Goal: Find contact information: Find contact information

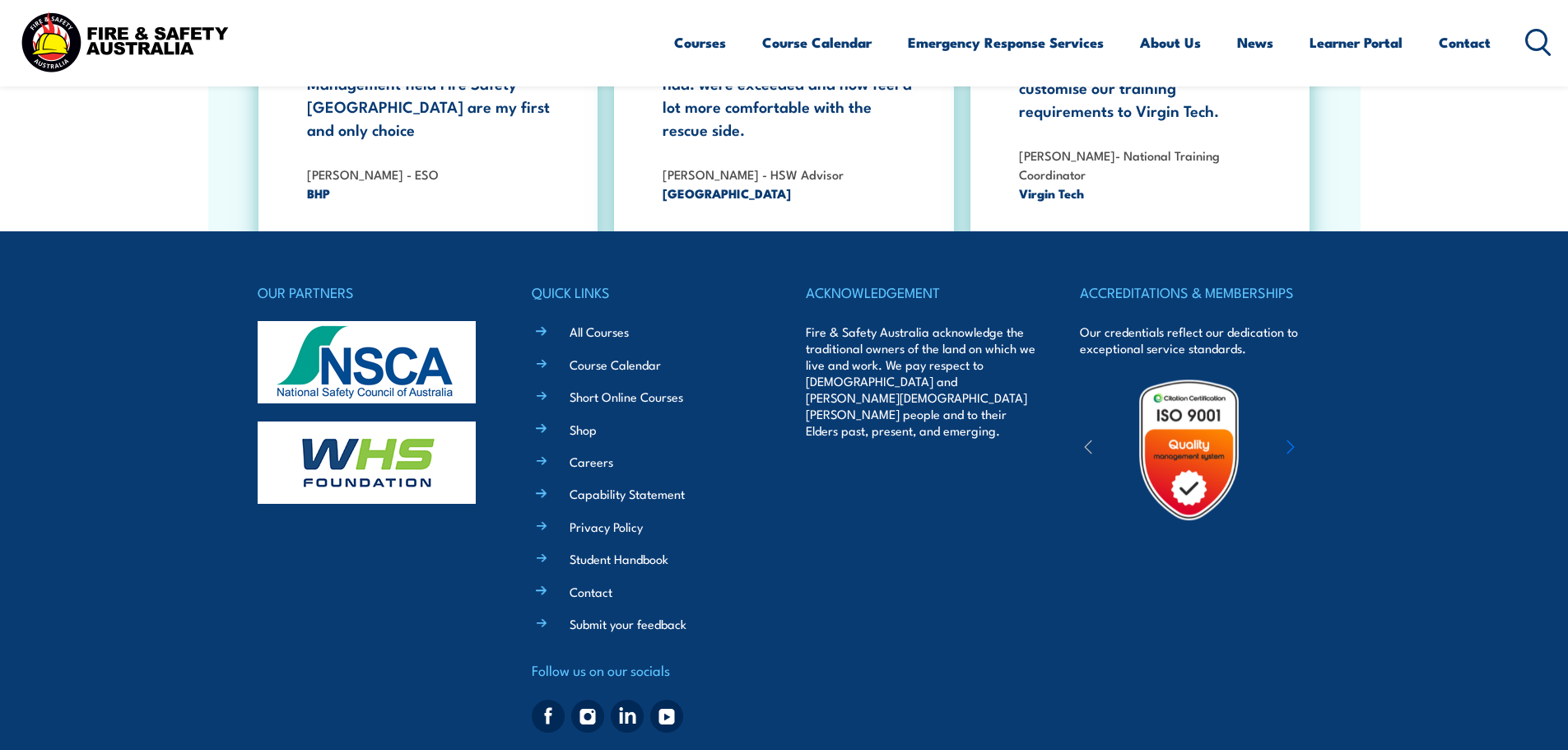
scroll to position [3045, 0]
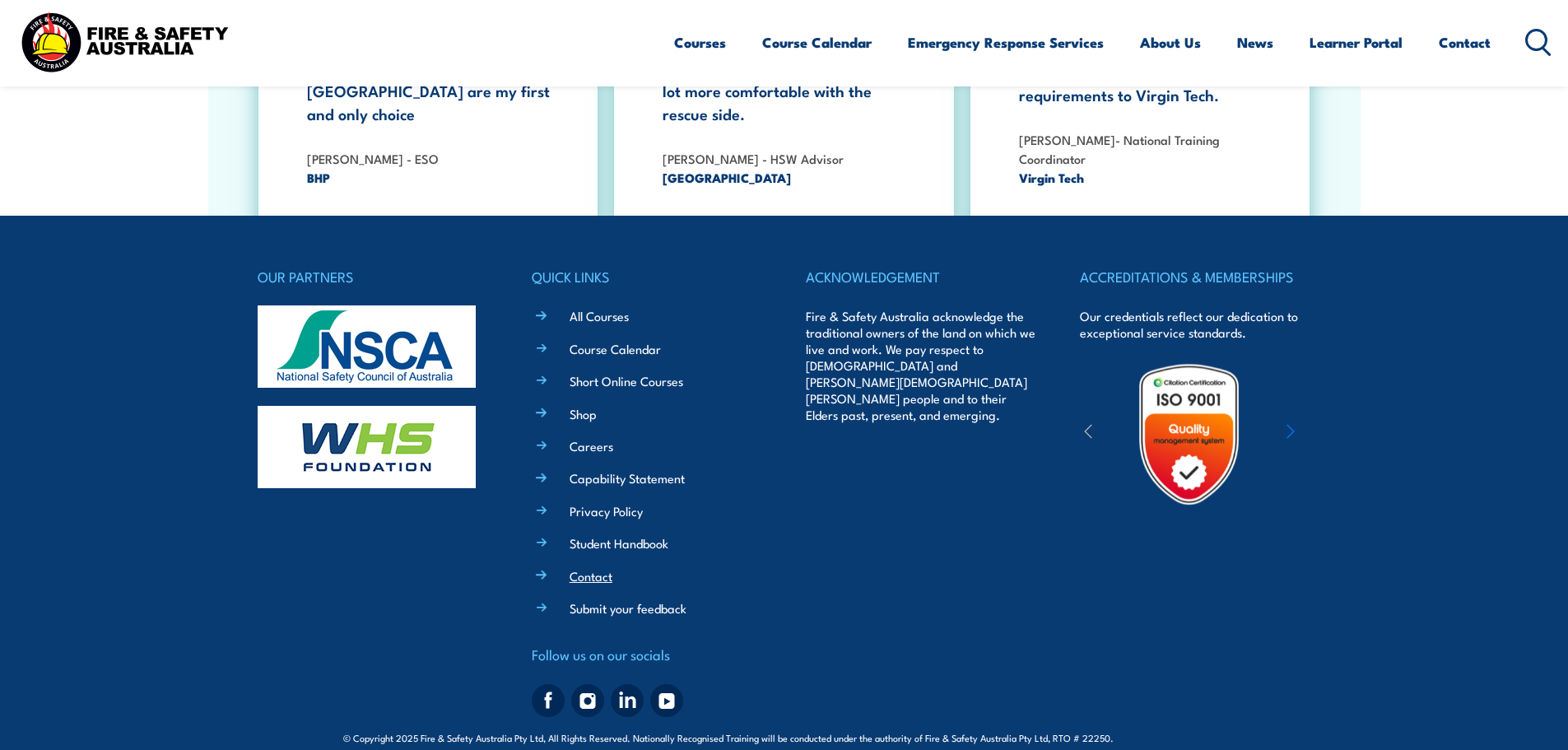
click at [598, 566] on li "Contact" at bounding box center [659, 575] width 206 height 19
click at [591, 568] on link "Contact" at bounding box center [591, 576] width 43 height 17
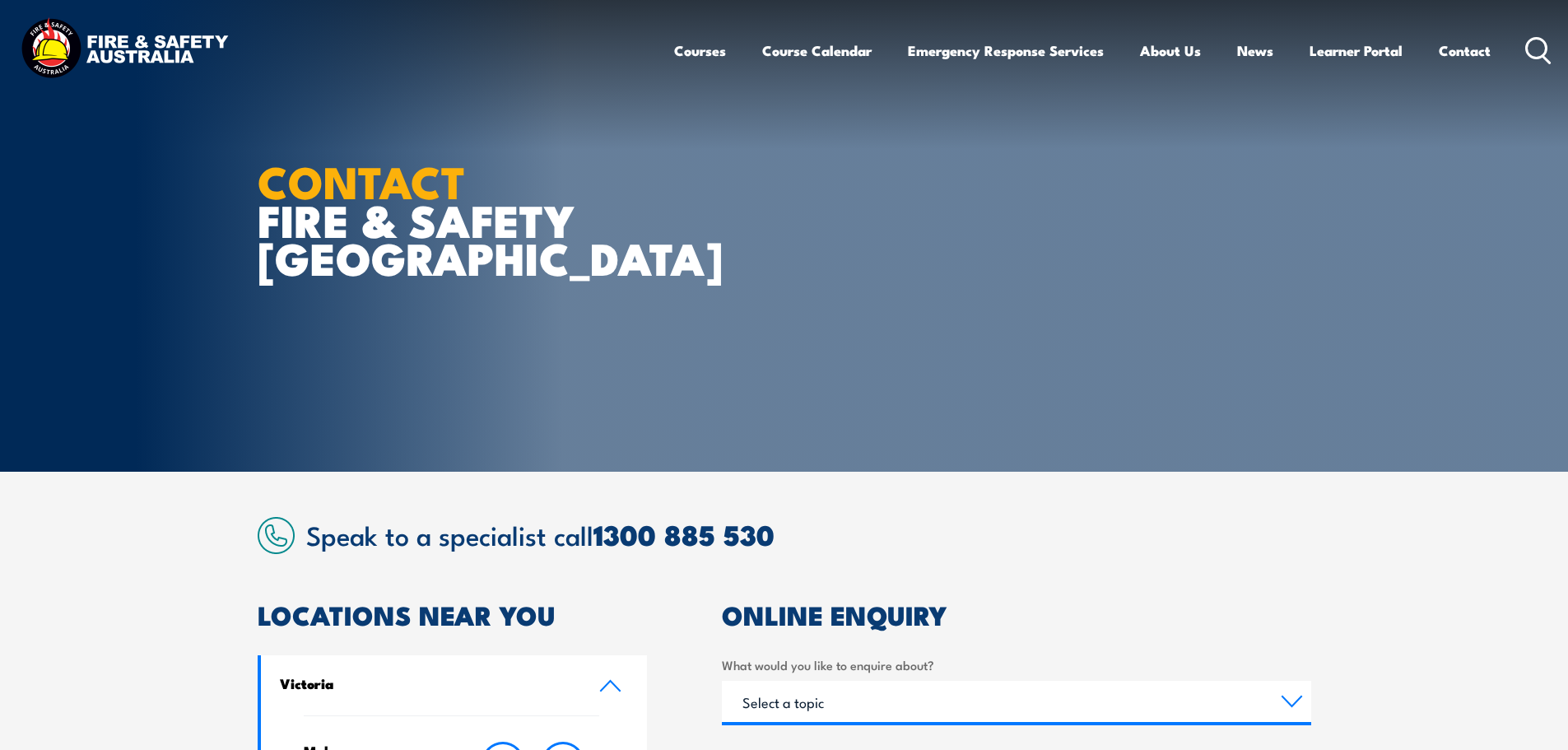
click at [58, 242] on section "CONTACT FIRE & SAFETY [GEOGRAPHIC_DATA]" at bounding box center [784, 236] width 1568 height 472
